Goal: Check status: Check status

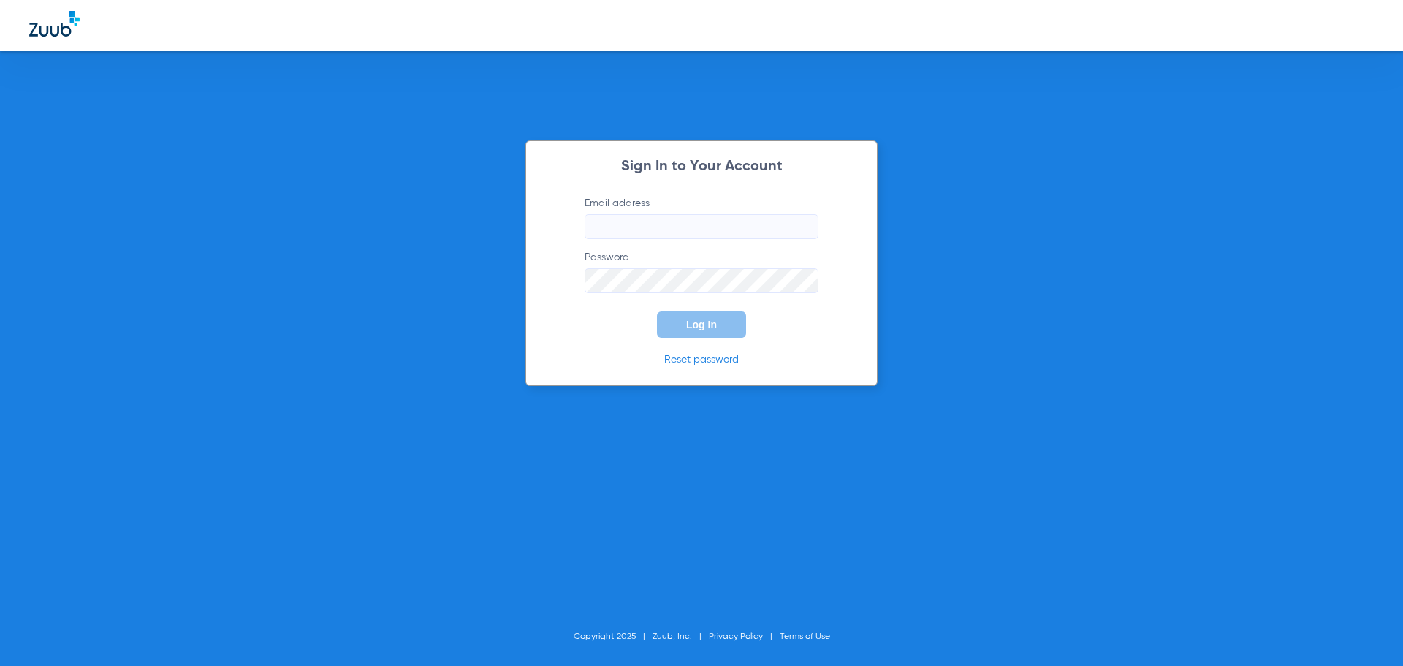
click at [642, 232] on input "Email address" at bounding box center [702, 226] width 234 height 25
type input "frontoffice@oakbrookfamilydental.com"
click at [703, 335] on button "Log In" at bounding box center [701, 324] width 89 height 26
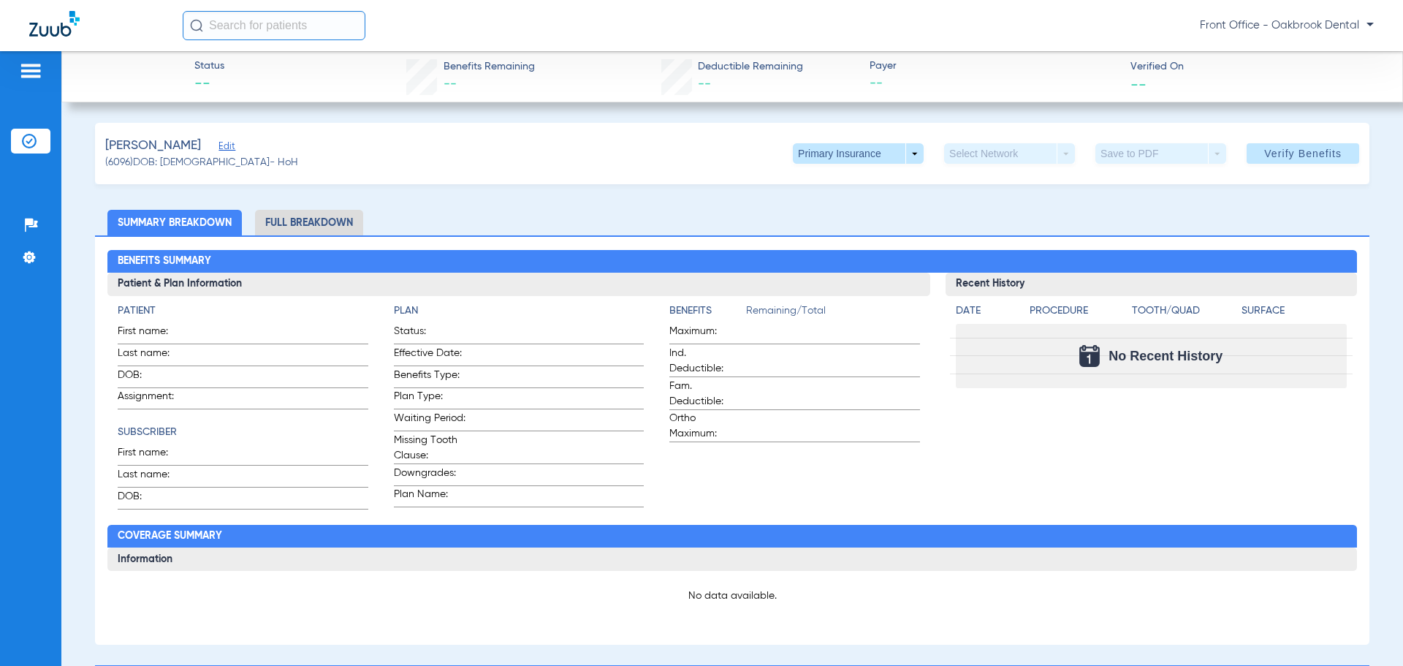
click at [324, 218] on li "Full Breakdown" at bounding box center [309, 223] width 108 height 26
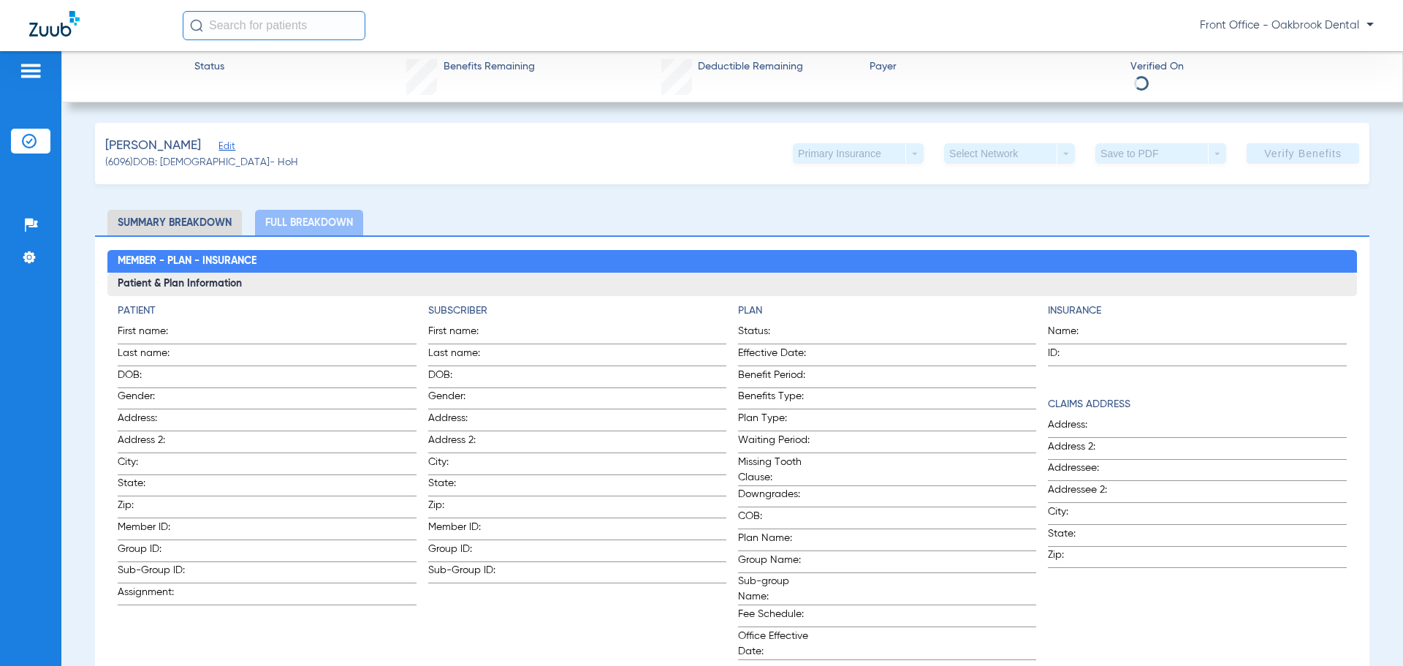
click at [202, 226] on li "Summary Breakdown" at bounding box center [174, 223] width 134 height 26
click at [288, 219] on li "Full Breakdown" at bounding box center [309, 223] width 108 height 26
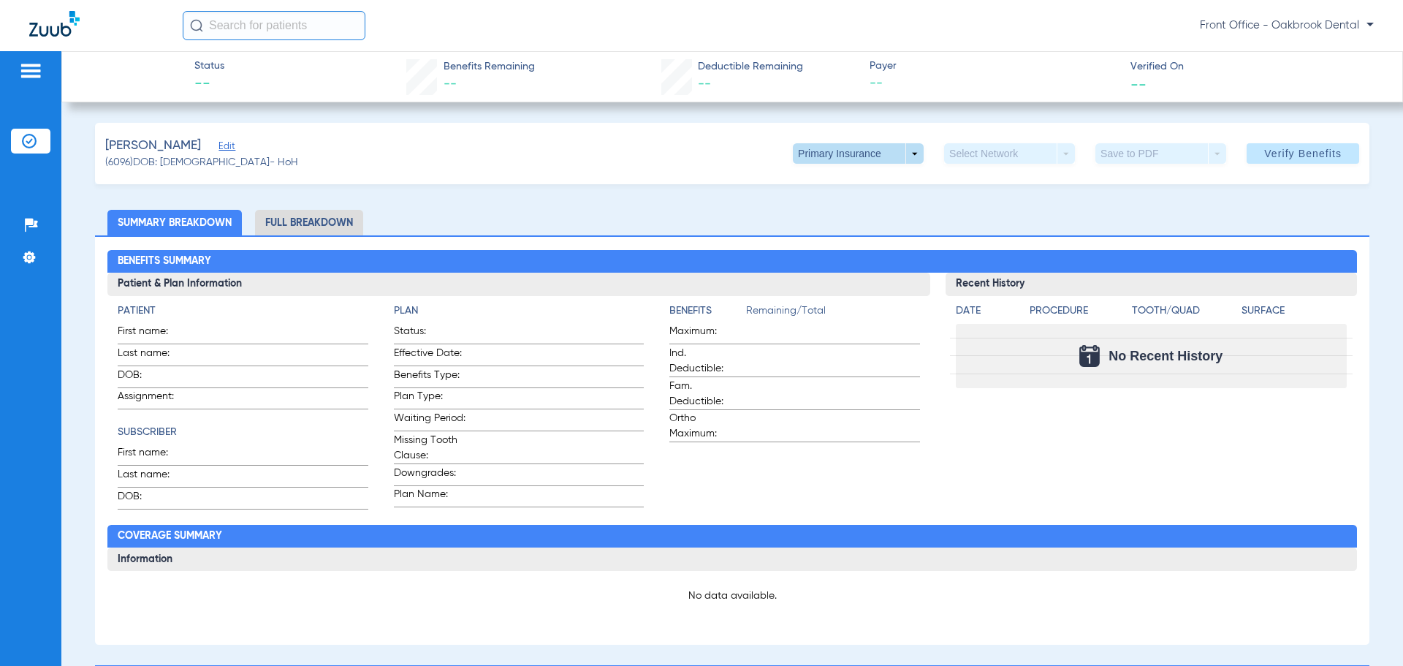
click at [908, 157] on span at bounding box center [858, 153] width 131 height 20
click at [892, 175] on button "Primary Insurance" at bounding box center [843, 182] width 120 height 29
click at [297, 212] on li "Full Breakdown" at bounding box center [309, 223] width 108 height 26
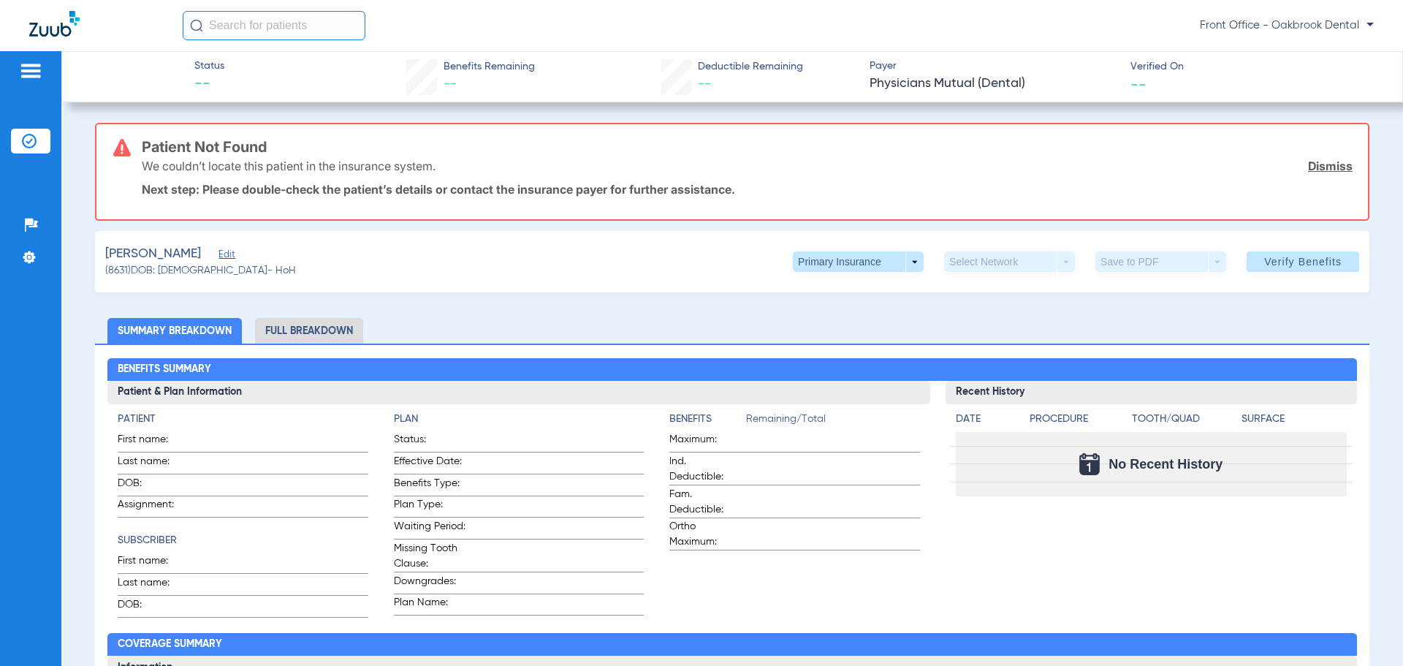
click at [1028, 561] on div "Recent History Date Procedure Tooth/Quad Surface No Recent History" at bounding box center [1151, 499] width 411 height 237
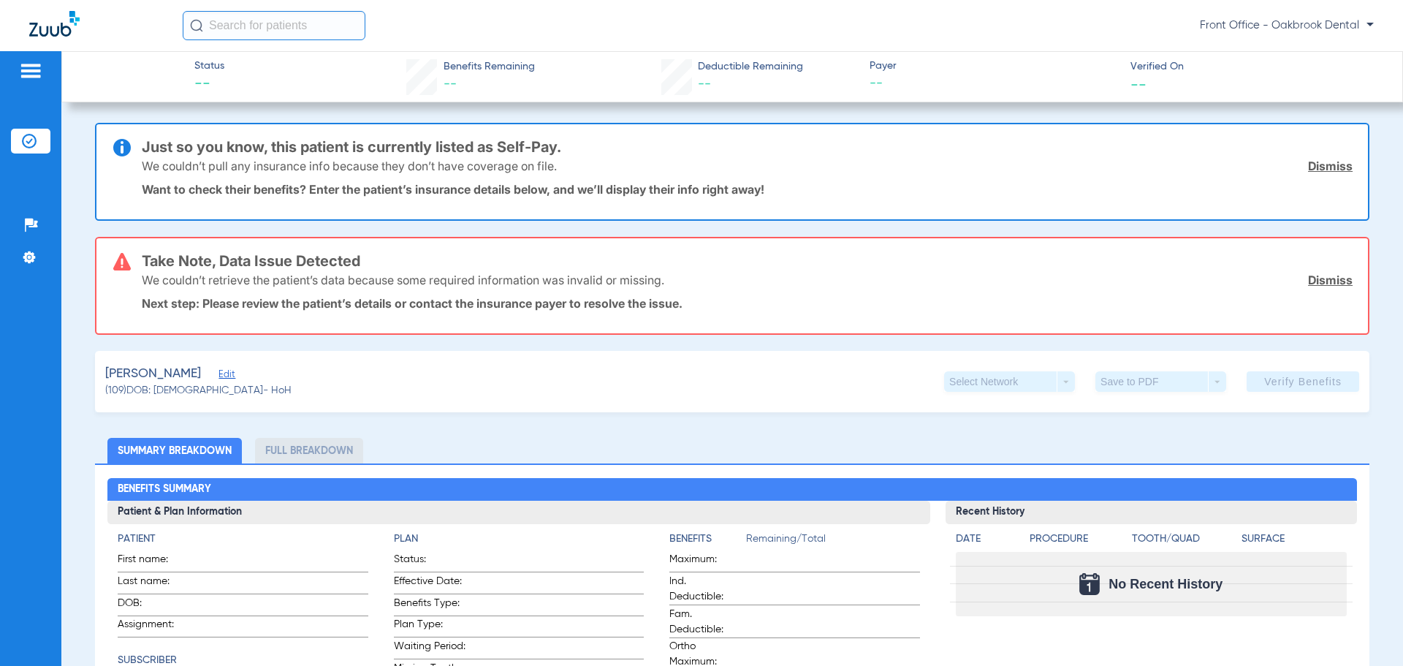
click at [1317, 159] on link "Dismiss" at bounding box center [1330, 166] width 45 height 15
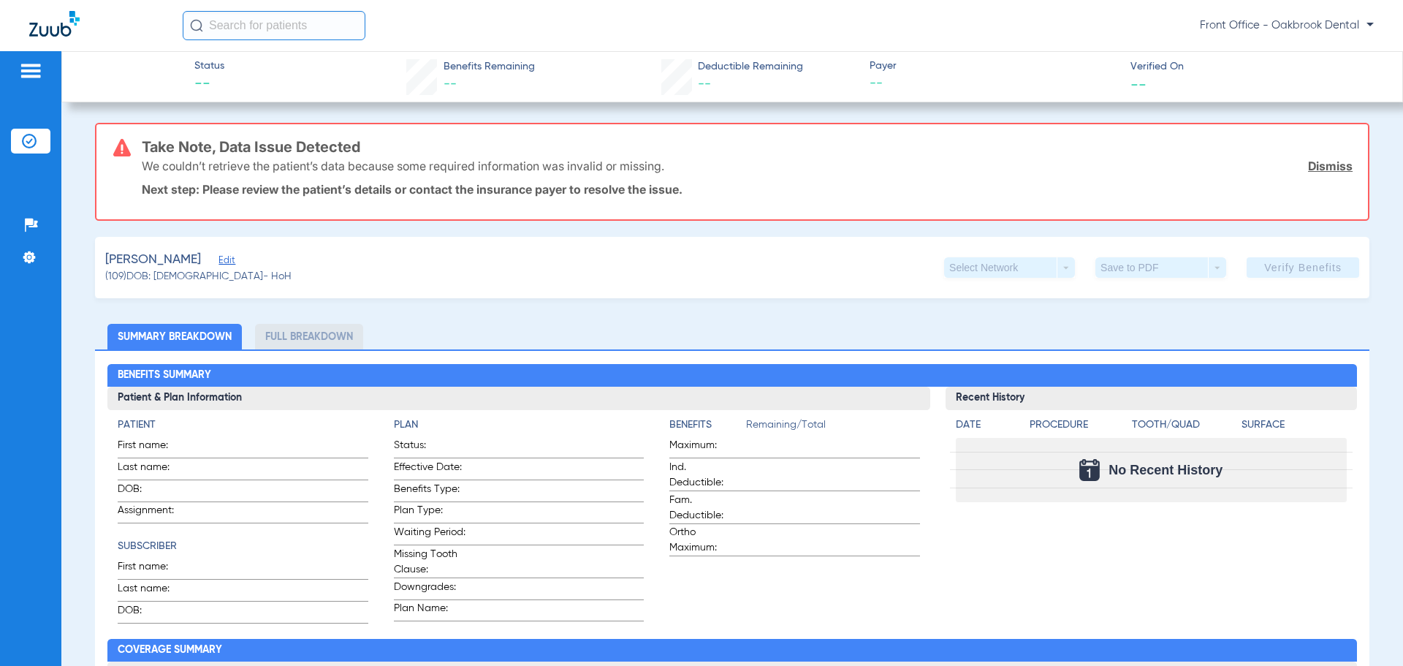
click at [1322, 170] on link "Dismiss" at bounding box center [1330, 166] width 45 height 15
